Goal: Task Accomplishment & Management: Manage account settings

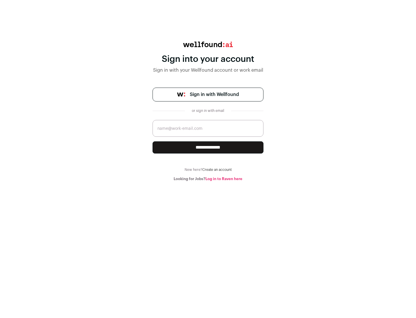
click at [214, 94] on span "Sign in with Wellfound" at bounding box center [214, 94] width 49 height 7
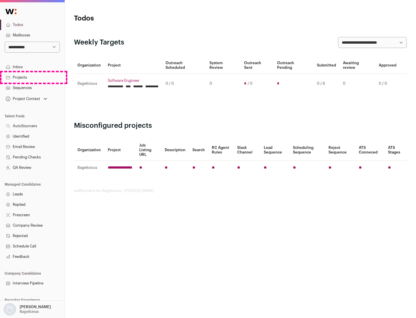
click at [32, 77] on link "Projects" at bounding box center [32, 77] width 64 height 10
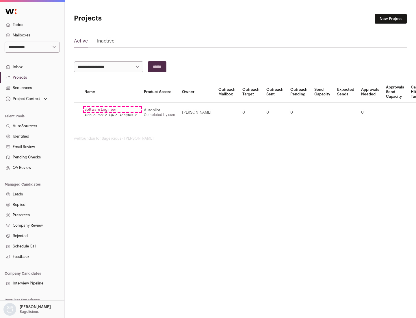
click at [112, 110] on link "Software Engineer" at bounding box center [110, 109] width 53 height 5
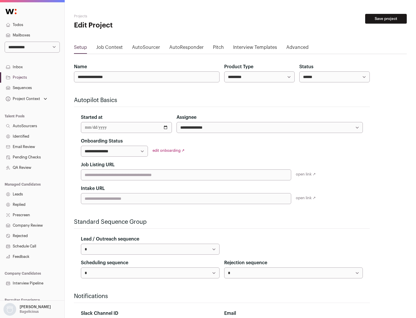
click at [386, 19] on button "Save project" at bounding box center [386, 19] width 42 height 10
